Goal: Book appointment/travel/reservation

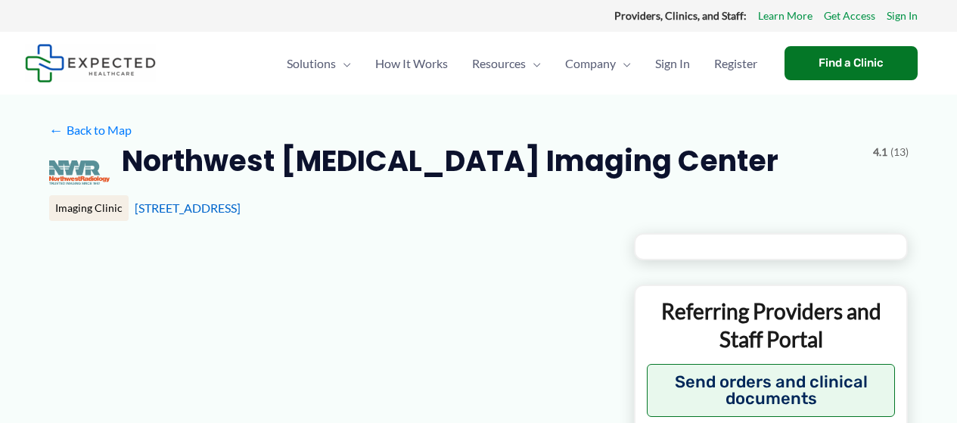
type input "**********"
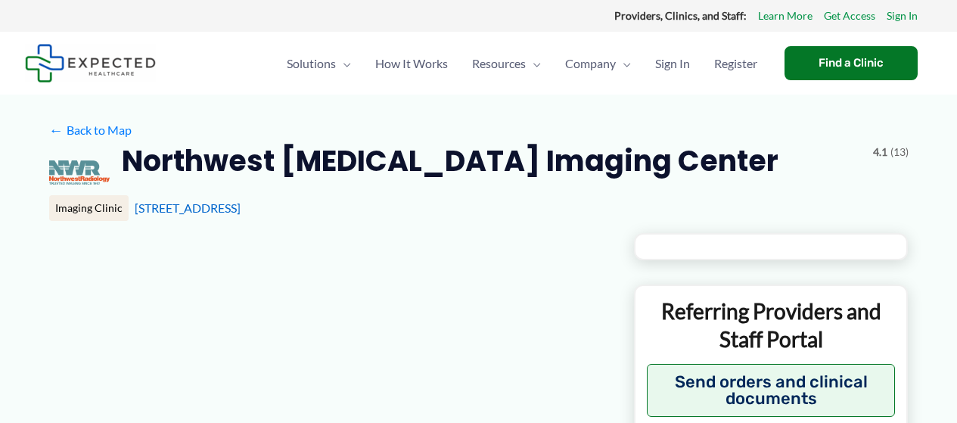
type input "**********"
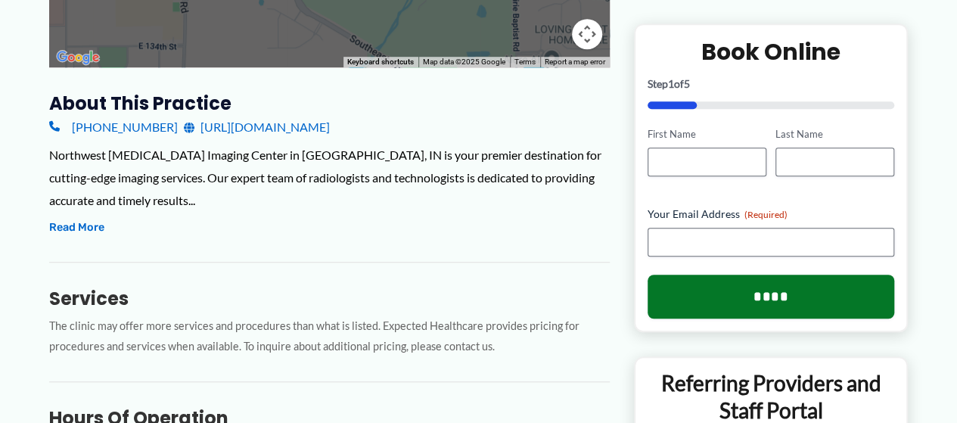
scroll to position [529, 0]
